Goal: Task Accomplishment & Management: Use online tool/utility

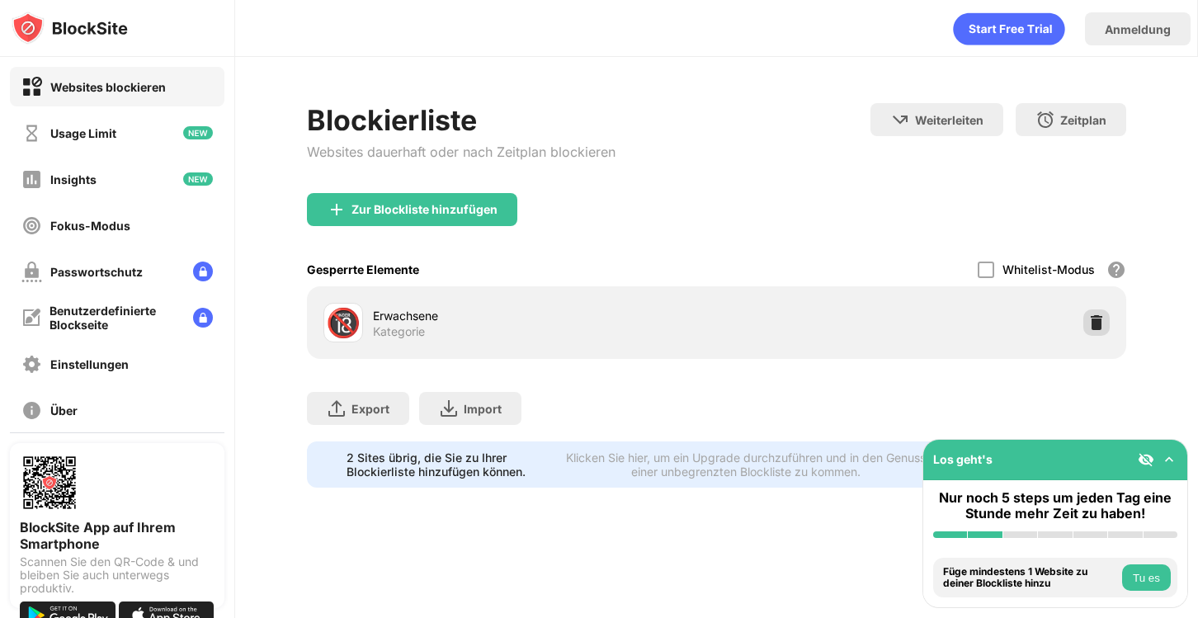
click at [1088, 324] on img at bounding box center [1096, 322] width 17 height 17
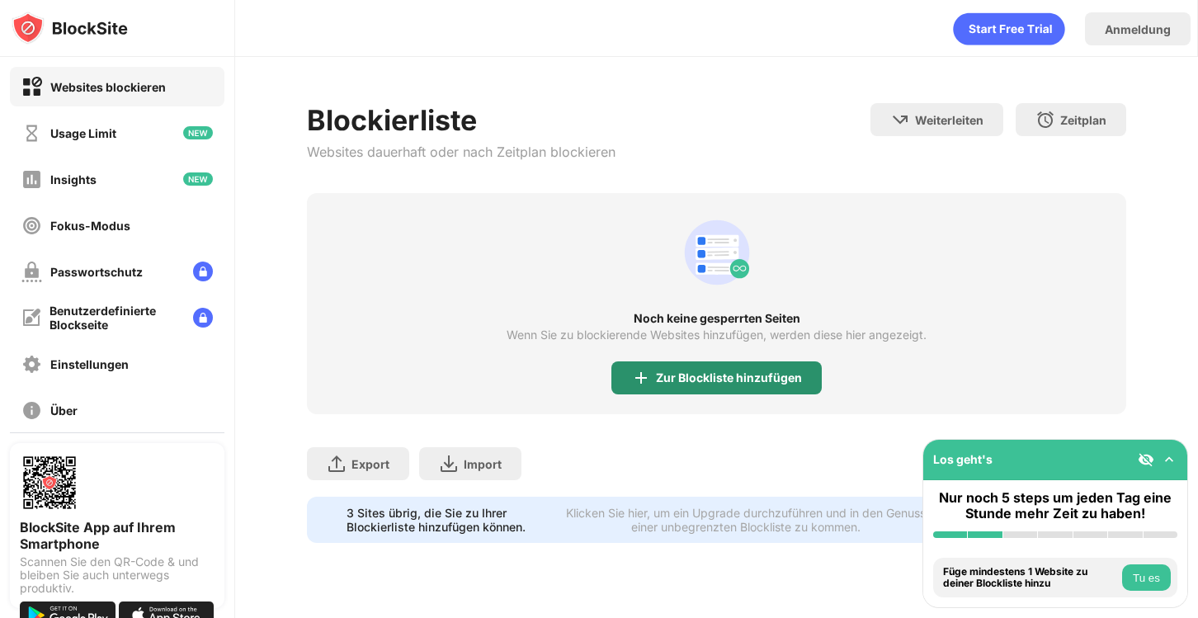
click at [717, 366] on div "Zur Blockliste hinzufügen" at bounding box center [716, 377] width 210 height 33
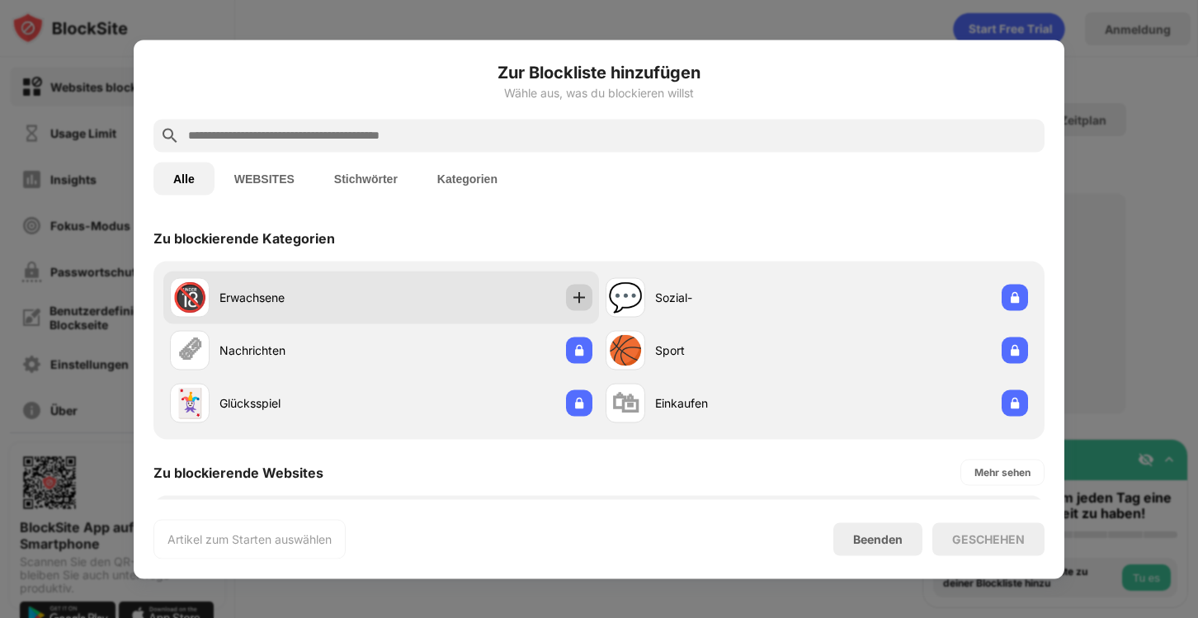
click at [566, 299] on div at bounding box center [579, 297] width 26 height 26
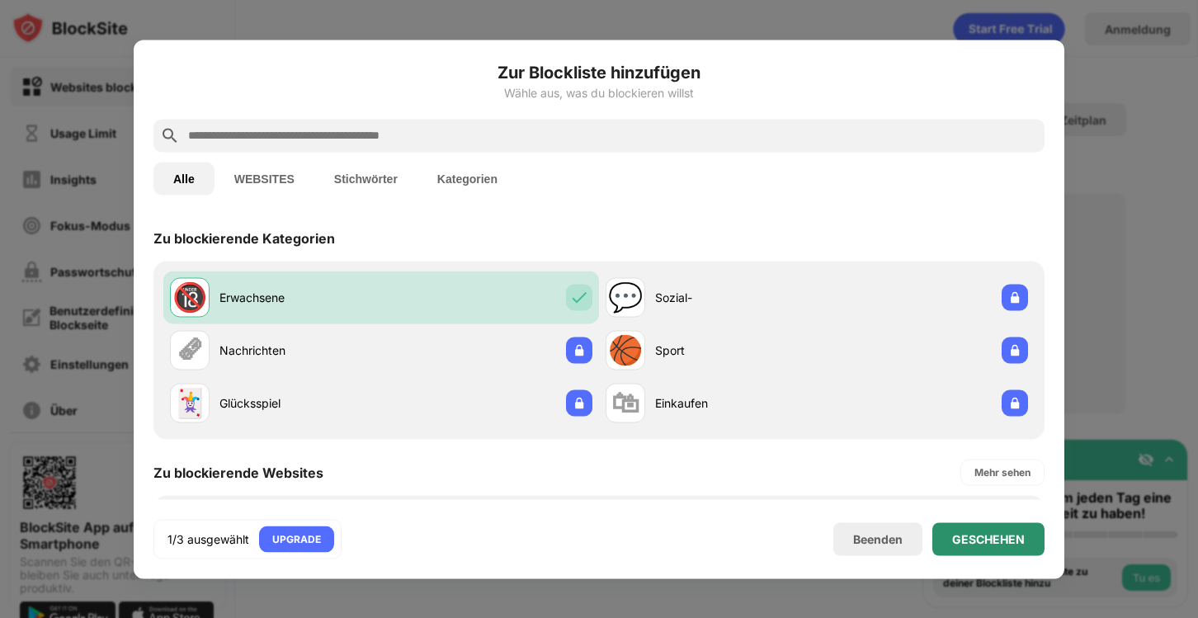
click at [977, 539] on div "GESCHEHEN" at bounding box center [988, 538] width 73 height 13
